Goal: Find contact information: Find contact information

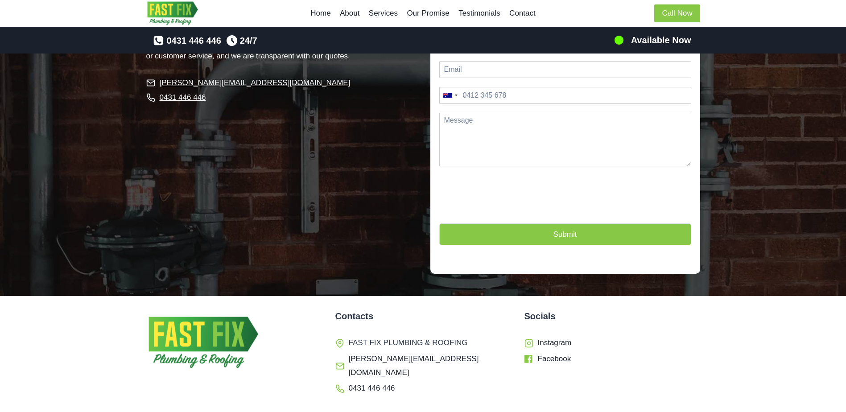
scroll to position [2267, 0]
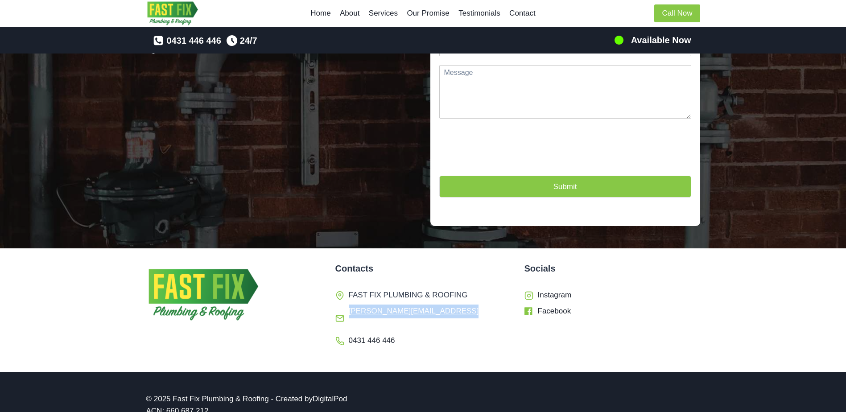
drag, startPoint x: 467, startPoint y: 301, endPoint x: 346, endPoint y: 301, distance: 120.8
click at [346, 305] on li "[PERSON_NAME][EMAIL_ADDRESS][DOMAIN_NAME]" at bounding box center [423, 318] width 176 height 27
copy span "[PERSON_NAME][EMAIL_ADDRESS][DOMAIN_NAME]"
drag, startPoint x: 398, startPoint y: 317, endPoint x: 349, endPoint y: 320, distance: 48.7
click at [349, 334] on li "0431 446 446" at bounding box center [423, 341] width 176 height 14
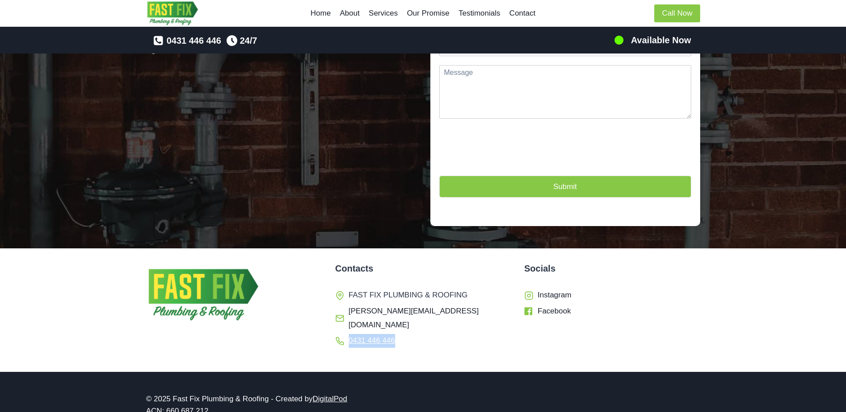
copy span "0431 446 446"
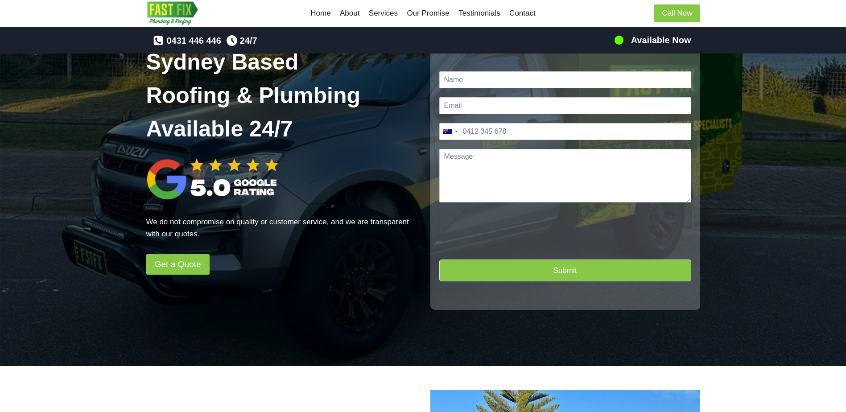
scroll to position [0, 0]
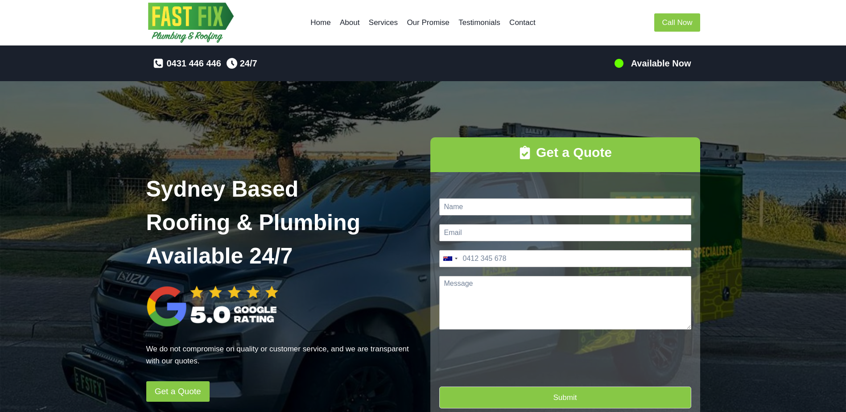
click at [315, 24] on link "Home" at bounding box center [320, 22] width 29 height 21
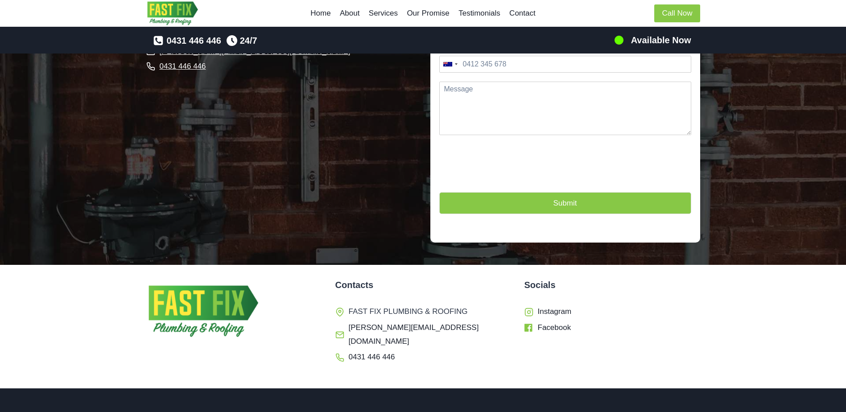
scroll to position [2267, 0]
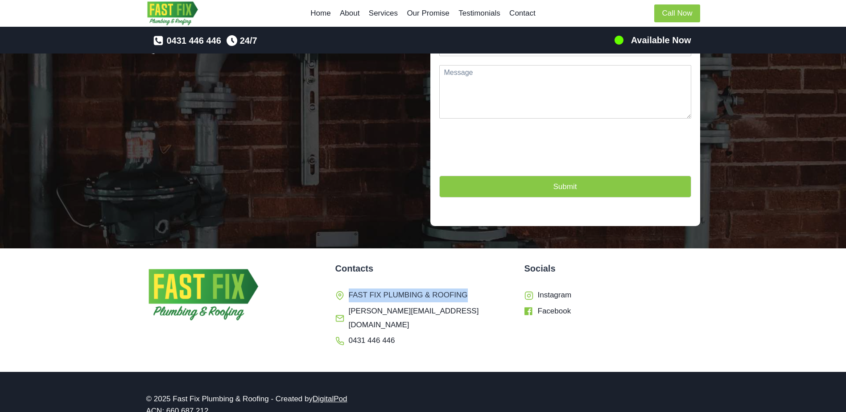
drag, startPoint x: 349, startPoint y: 283, endPoint x: 469, endPoint y: 287, distance: 120.4
click at [469, 288] on li "FAST FIX PLUMBING & ROOFING" at bounding box center [423, 295] width 176 height 14
copy span "FAST FIX PLUMBING & ROOFING"
